Goal: Information Seeking & Learning: Find specific fact

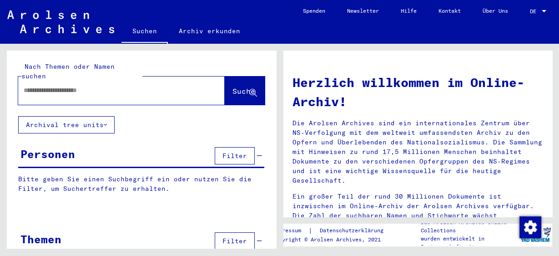
click at [81, 86] on input "text" at bounding box center [111, 91] width 174 height 10
type input "**********"
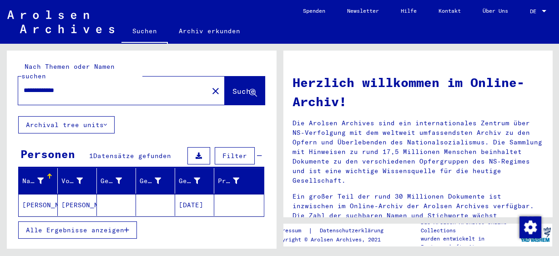
click at [88, 197] on mat-cell "[PERSON_NAME]" at bounding box center [77, 205] width 39 height 22
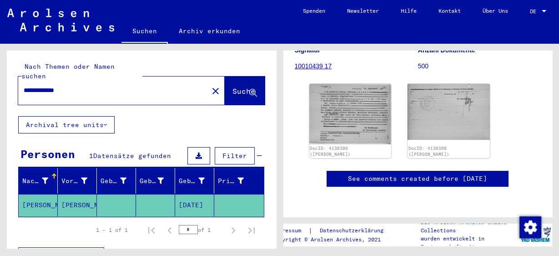
scroll to position [73, 0]
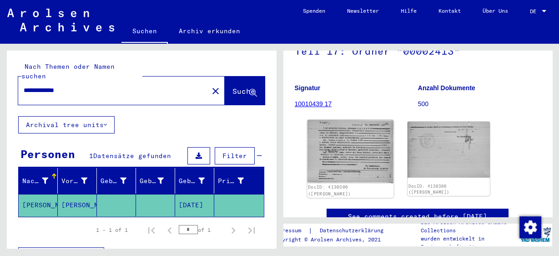
click at [337, 156] on img at bounding box center [350, 152] width 86 height 64
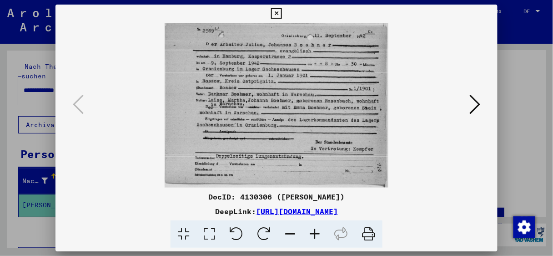
click at [470, 100] on button at bounding box center [475, 105] width 16 height 26
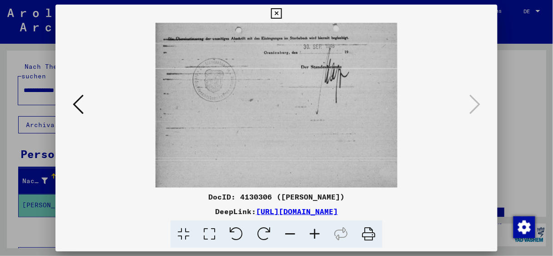
click at [83, 98] on button at bounding box center [78, 105] width 16 height 26
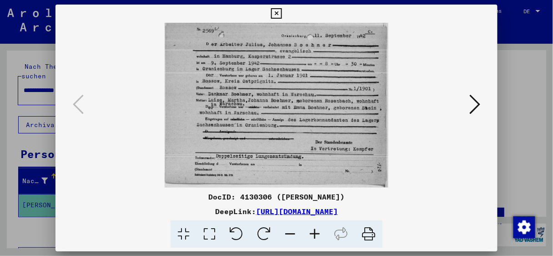
click at [505, 124] on div at bounding box center [276, 128] width 553 height 256
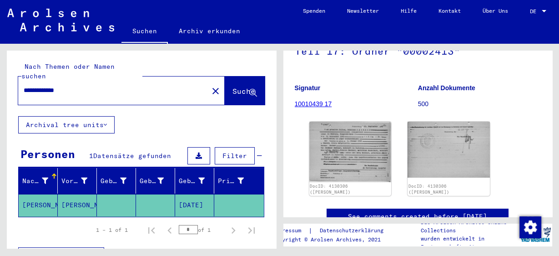
click at [508, 53] on h1 "Teil 17: Ordner "00002413"" at bounding box center [418, 50] width 247 height 40
